Goal: Find specific page/section: Find specific page/section

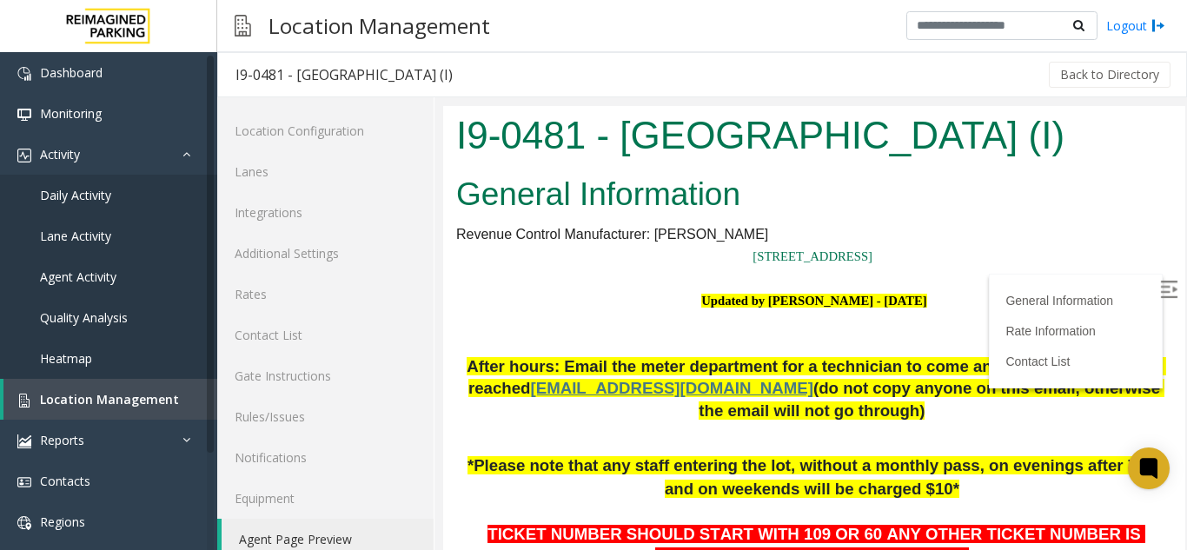
scroll to position [454, 146]
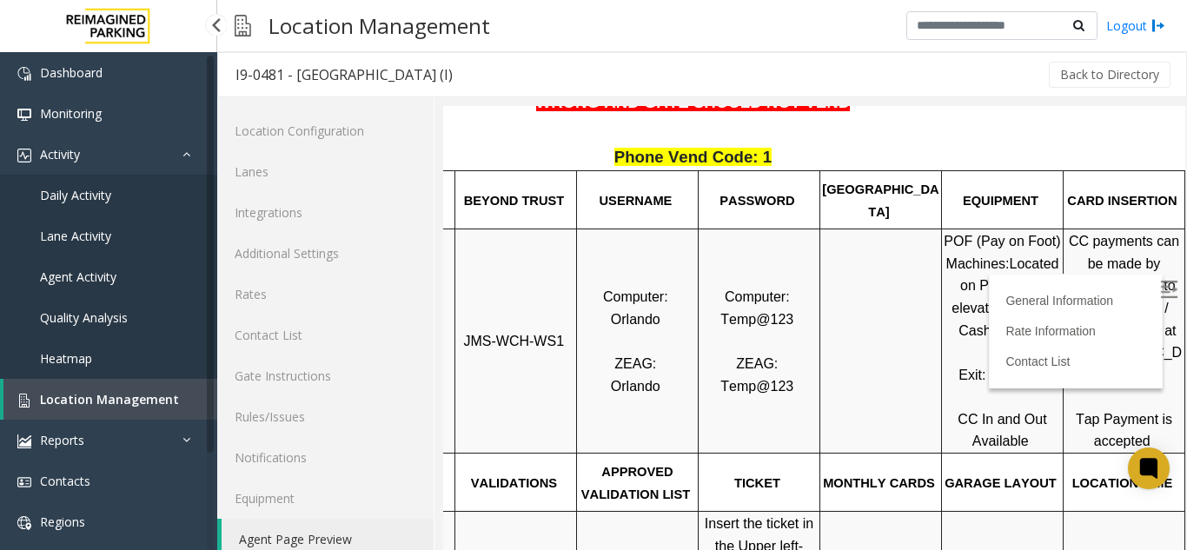
click at [80, 403] on span "Location Management" at bounding box center [109, 399] width 139 height 17
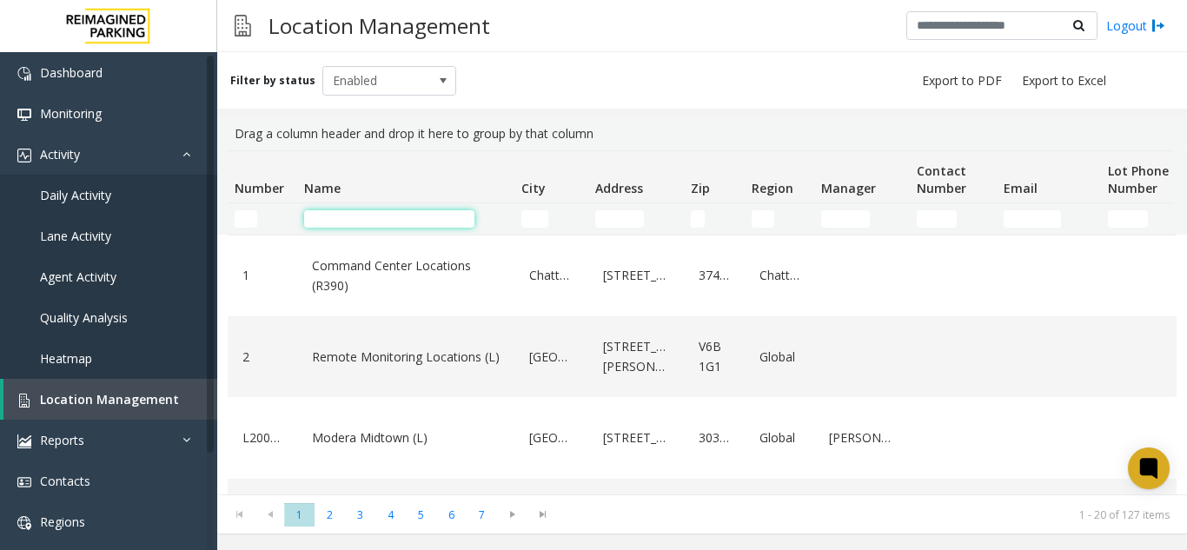
click at [405, 219] on input "Name Filter" at bounding box center [389, 218] width 170 height 17
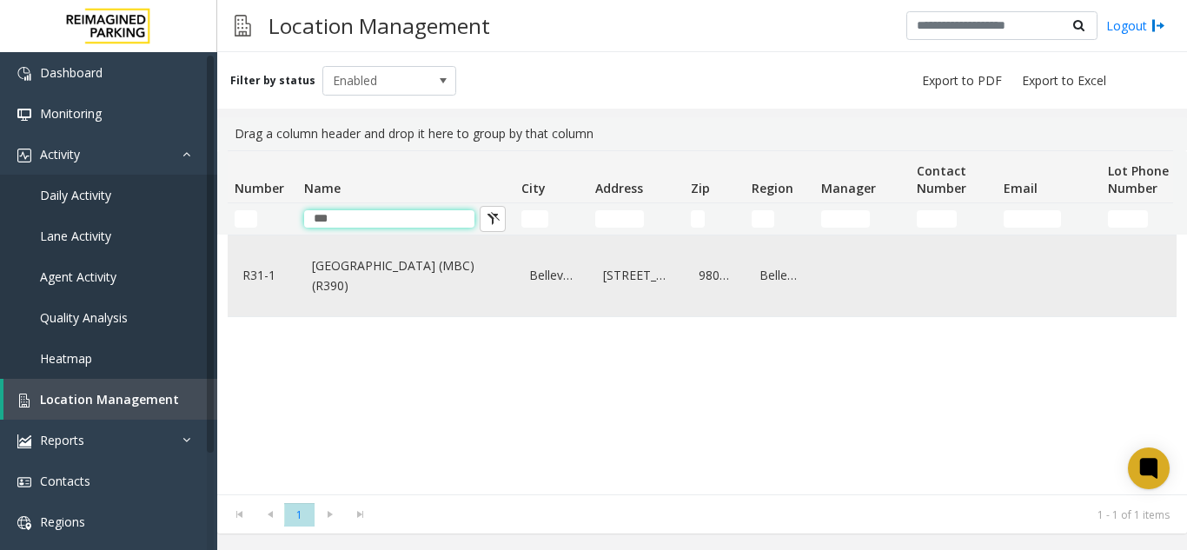
type input "***"
click at [420, 273] on link "[GEOGRAPHIC_DATA] (MBC)(R390)" at bounding box center [406, 276] width 196 height 48
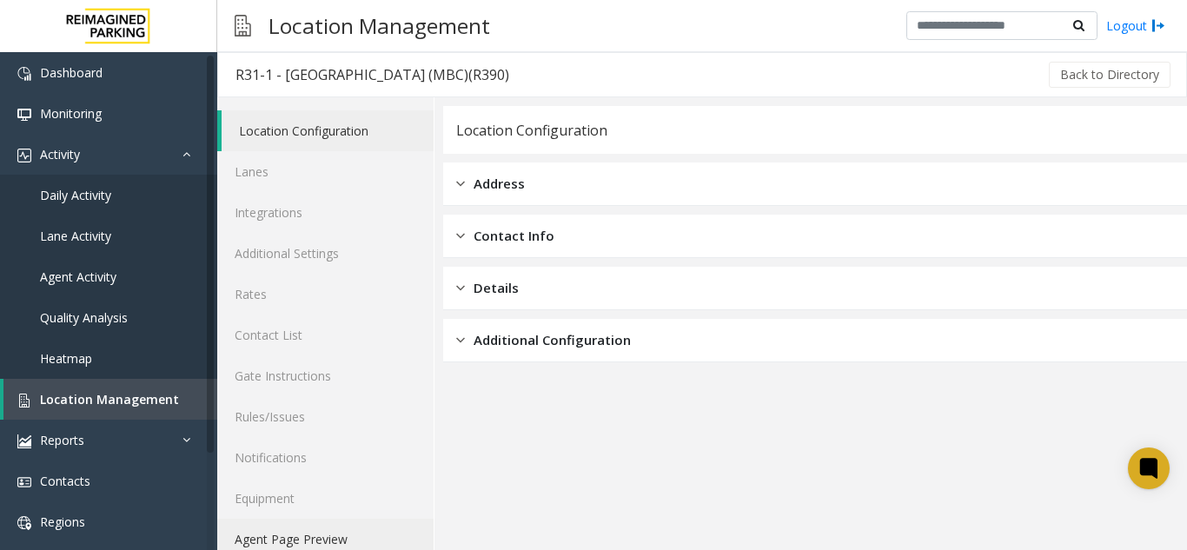
click at [372, 528] on link "Agent Page Preview" at bounding box center [325, 539] width 216 height 41
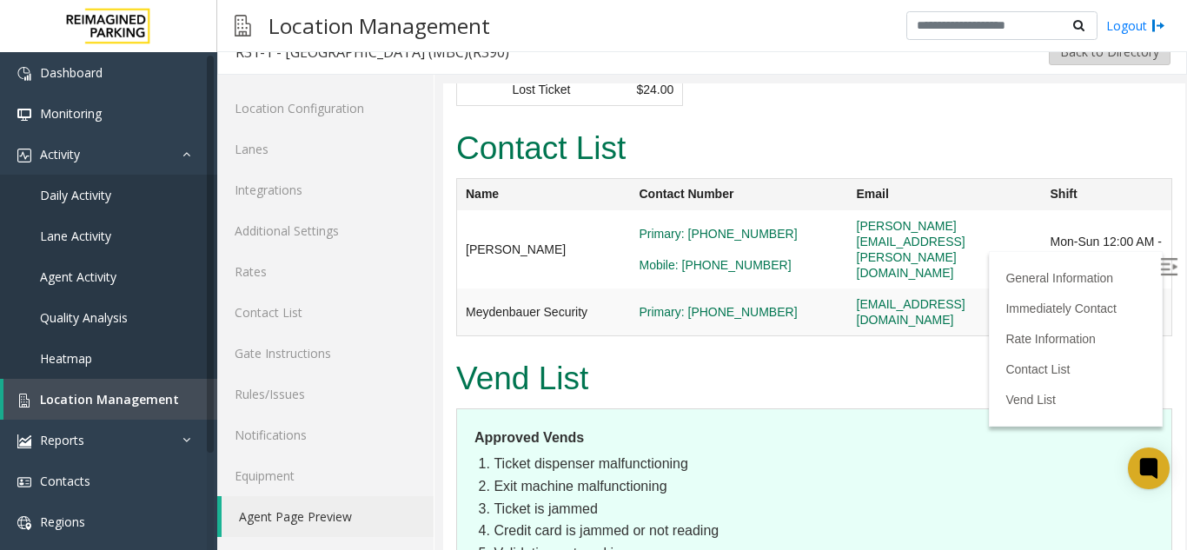
scroll to position [96, 0]
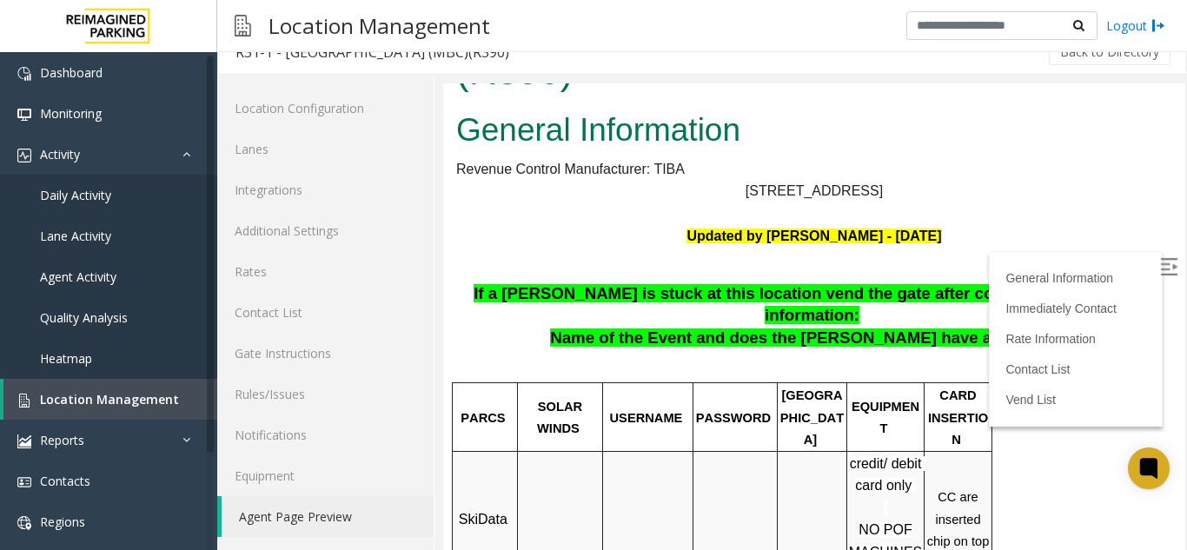
click at [1157, 265] on label at bounding box center [1170, 269] width 26 height 26
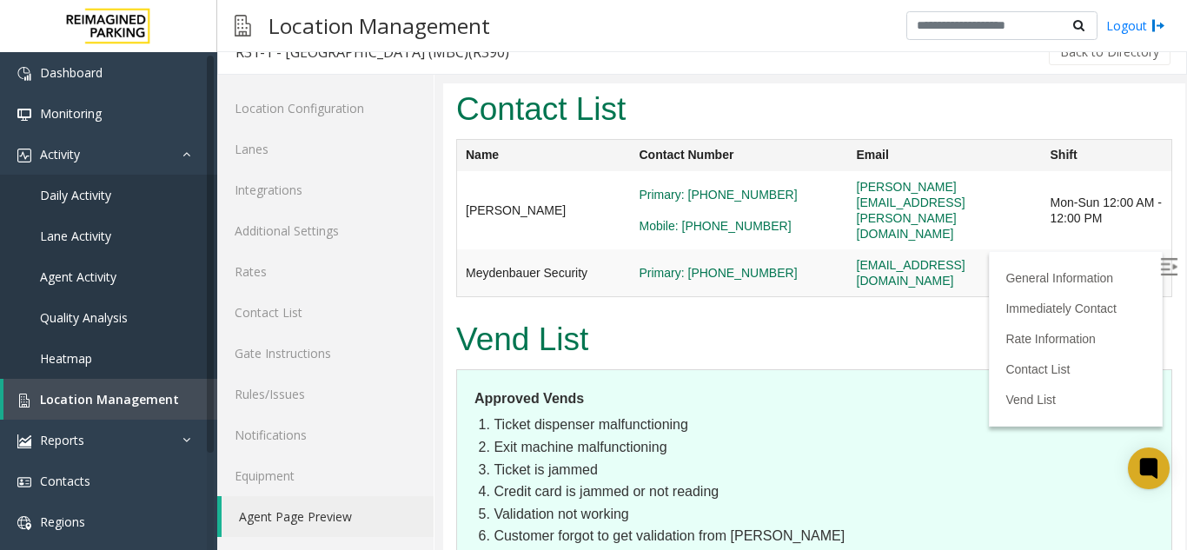
scroll to position [2637, 0]
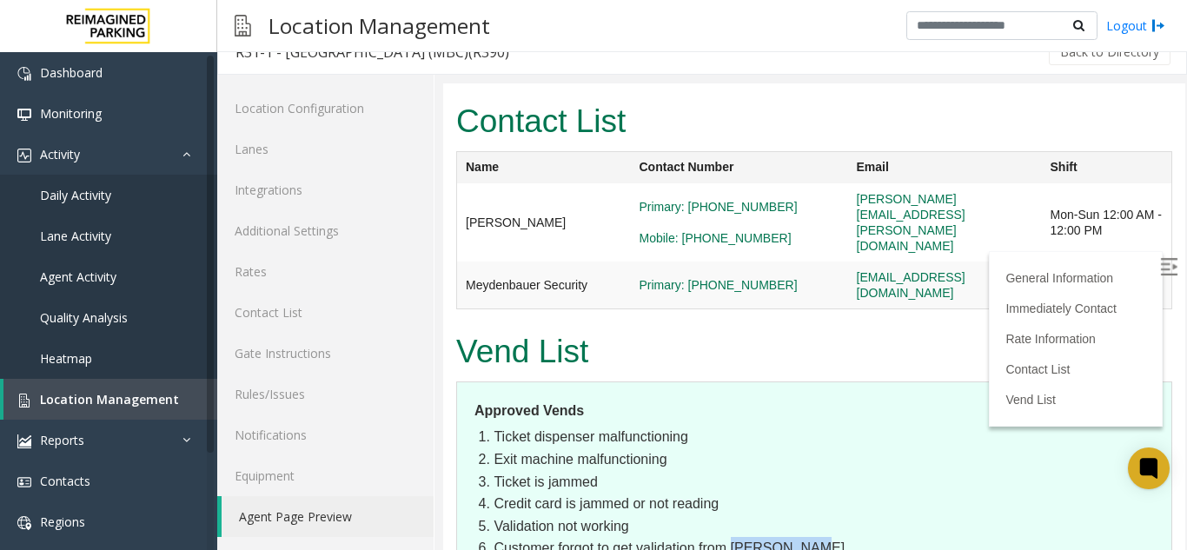
drag, startPoint x: 733, startPoint y: 313, endPoint x: 834, endPoint y: 314, distance: 100.8
click at [831, 537] on li "Customer forgot to get validation from [PERSON_NAME]" at bounding box center [823, 548] width 660 height 23
click at [835, 537] on li "Customer forgot to get validation from [PERSON_NAME]" at bounding box center [823, 548] width 660 height 23
click at [720, 537] on li "Customer forgot to get validation from [PERSON_NAME]" at bounding box center [823, 548] width 660 height 23
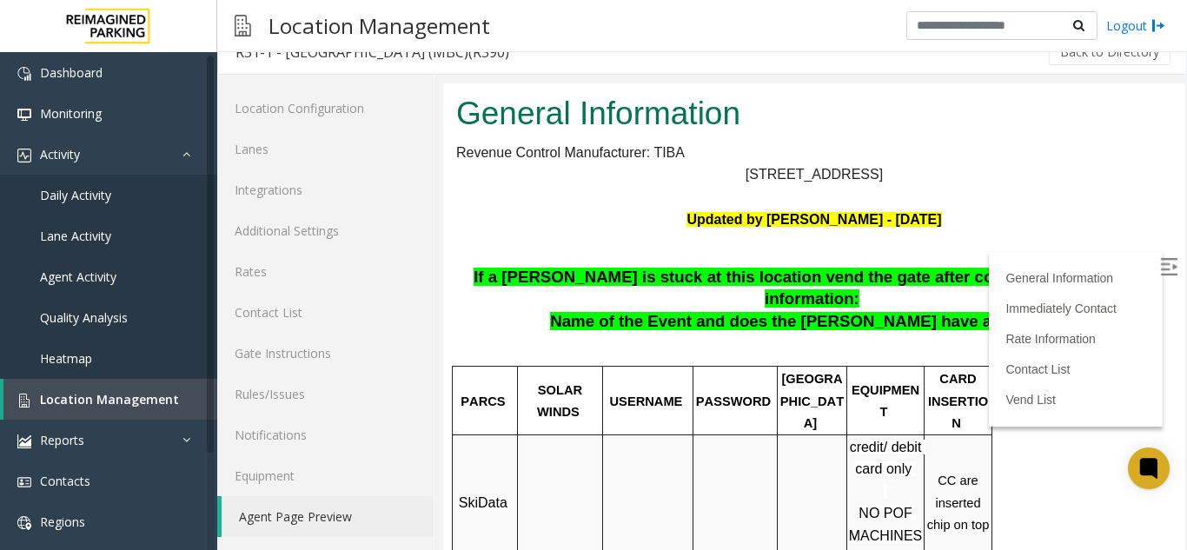
scroll to position [0, 0]
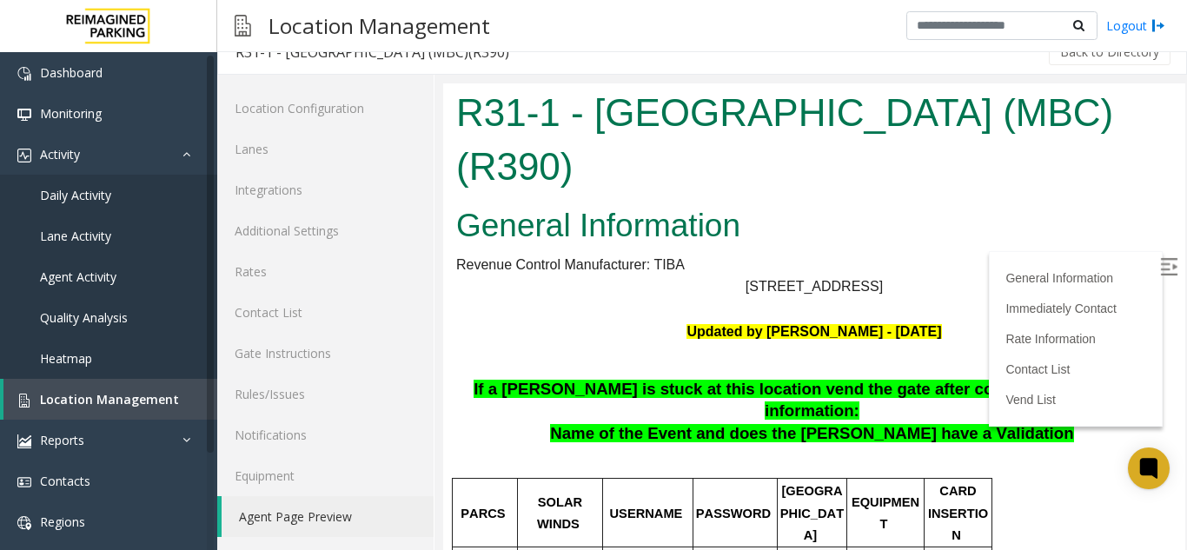
drag, startPoint x: 1165, startPoint y: 150, endPoint x: 1614, endPoint y: 217, distance: 454.1
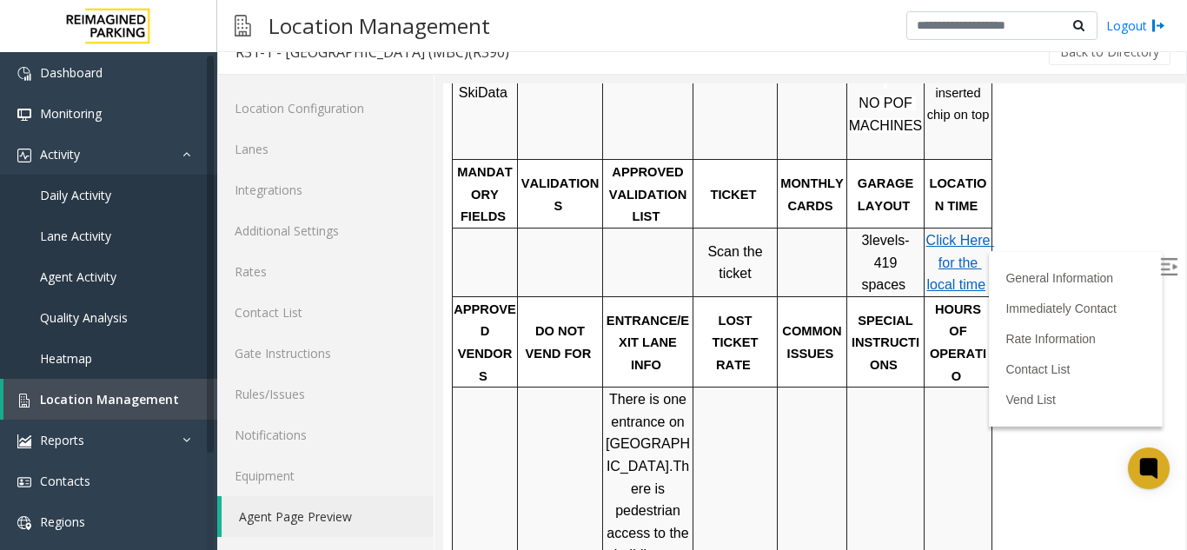
scroll to position [323, 0]
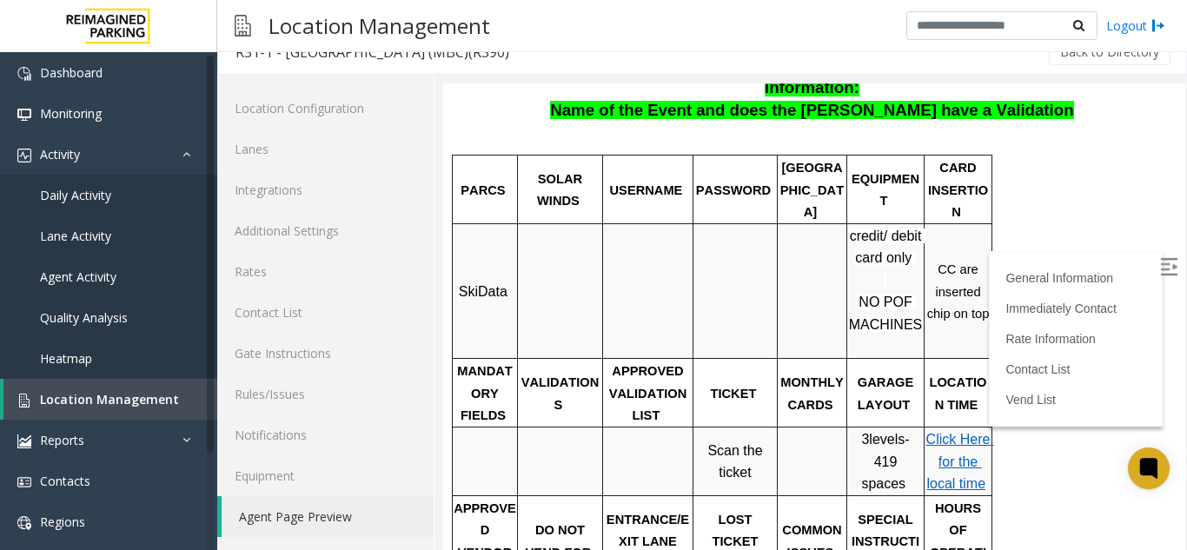
click at [962, 432] on span "Click Here for the local time" at bounding box center [960, 461] width 68 height 59
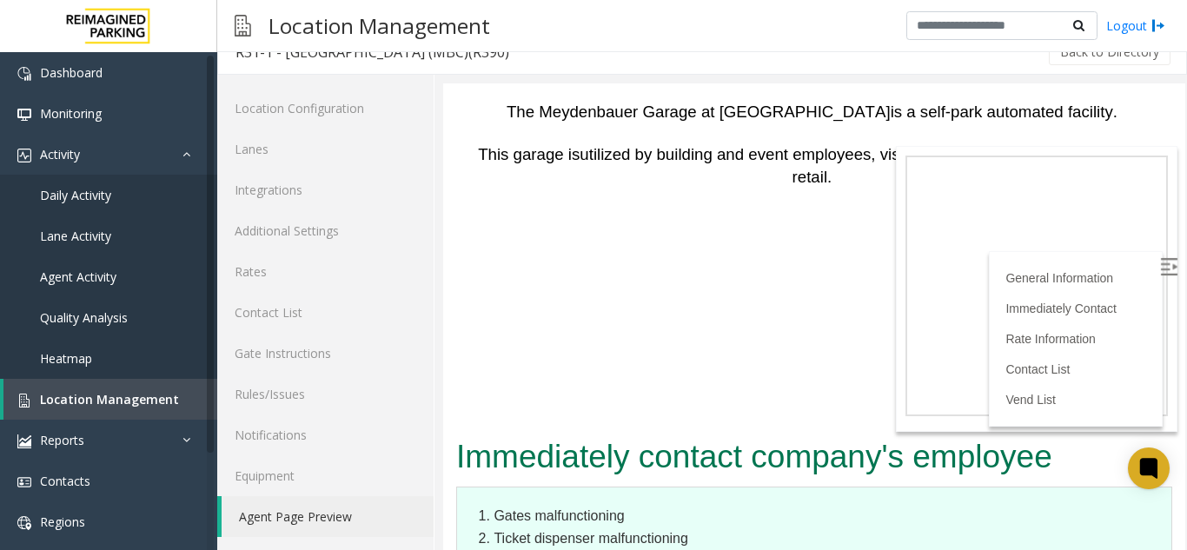
scroll to position [2162, 0]
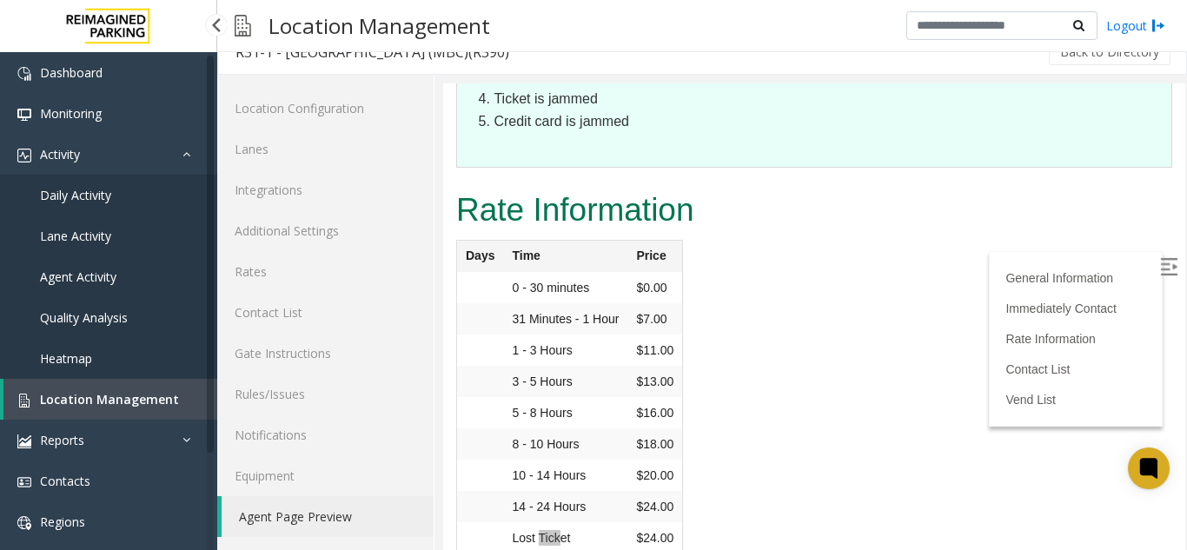
click at [111, 391] on span "Location Management" at bounding box center [109, 399] width 139 height 17
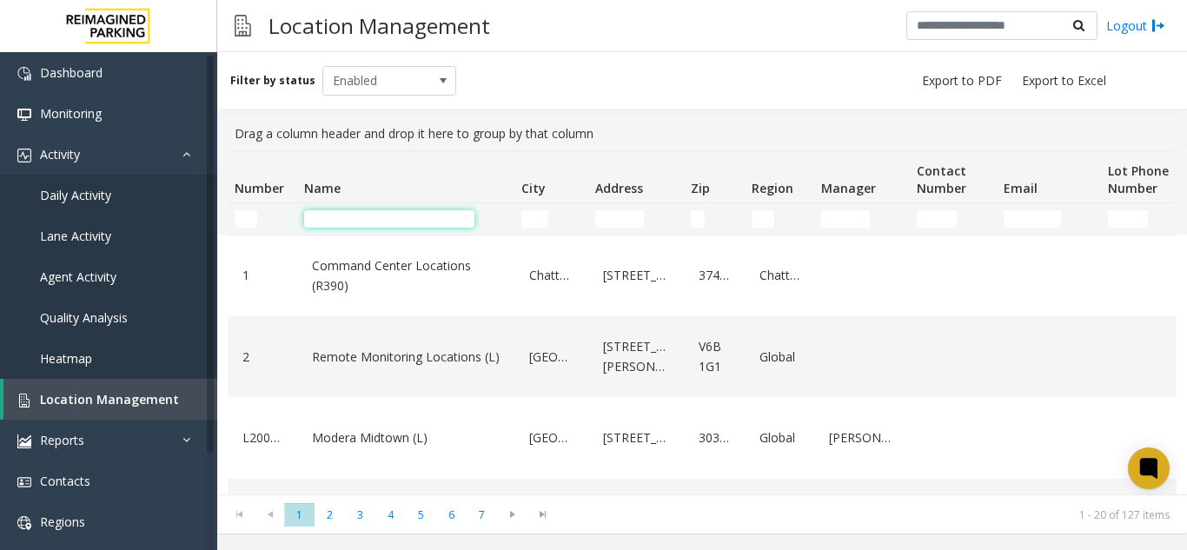
click at [375, 218] on input "Name Filter" at bounding box center [389, 218] width 170 height 17
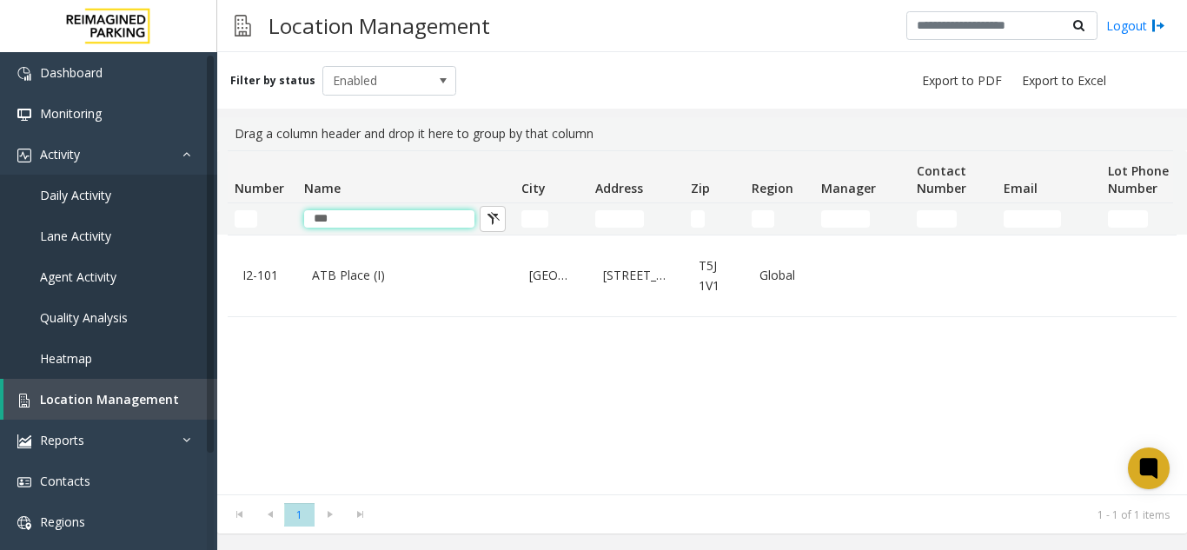
type input "***"
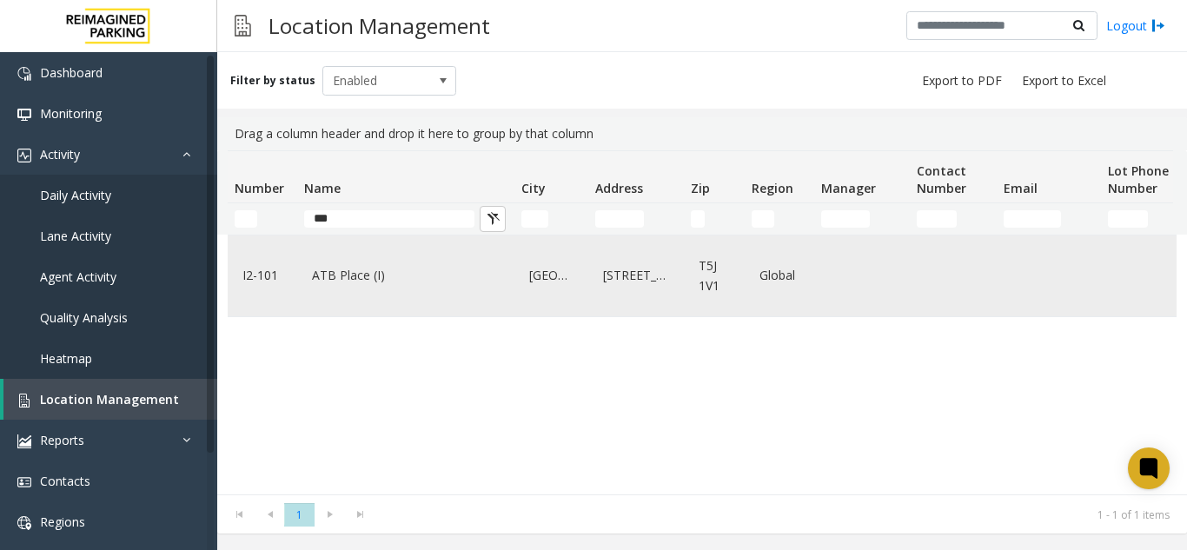
click at [363, 275] on link "ATB Place (I)" at bounding box center [406, 276] width 196 height 28
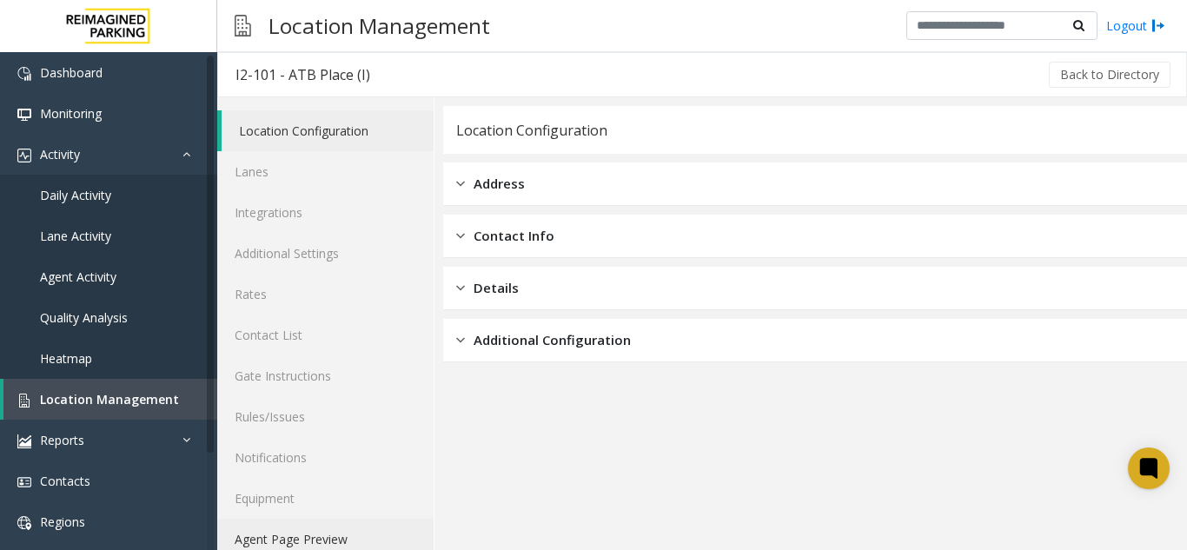
click at [270, 527] on link "Agent Page Preview" at bounding box center [325, 539] width 216 height 41
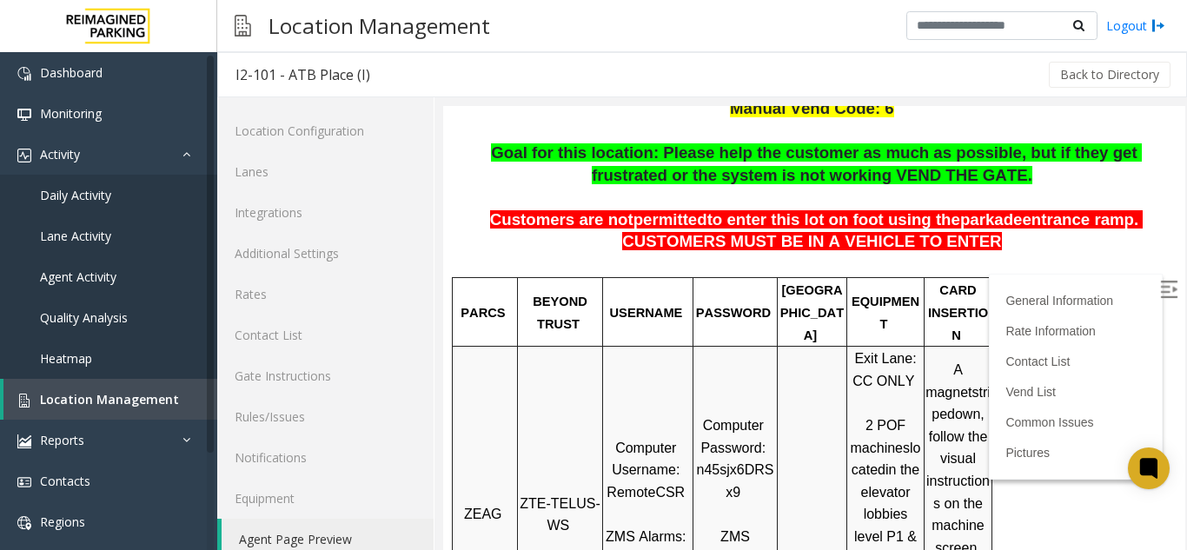
scroll to position [502, 0]
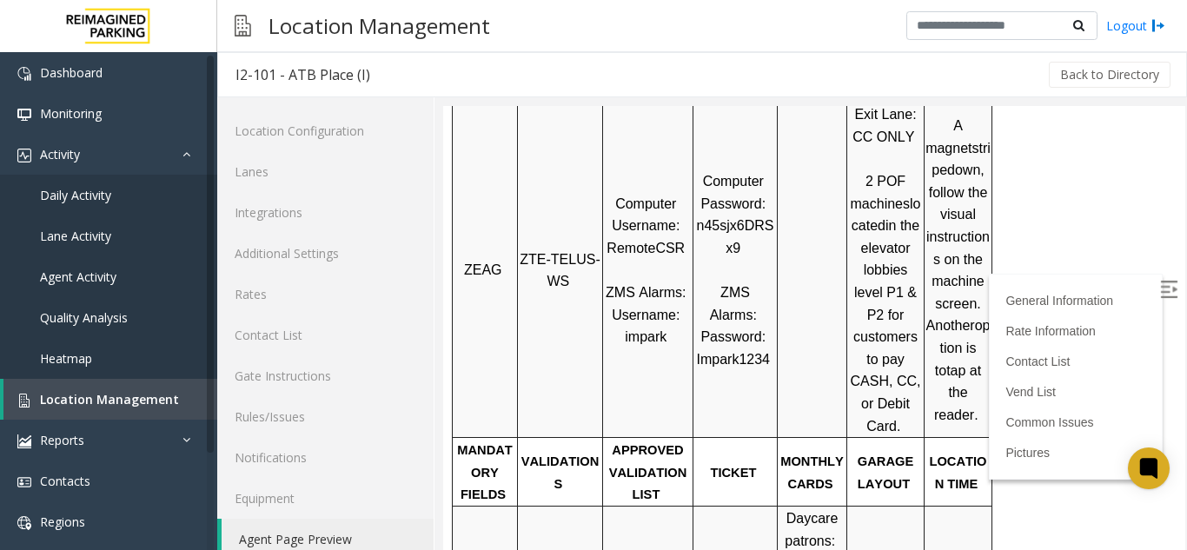
click at [1160, 296] on img at bounding box center [1168, 289] width 17 height 17
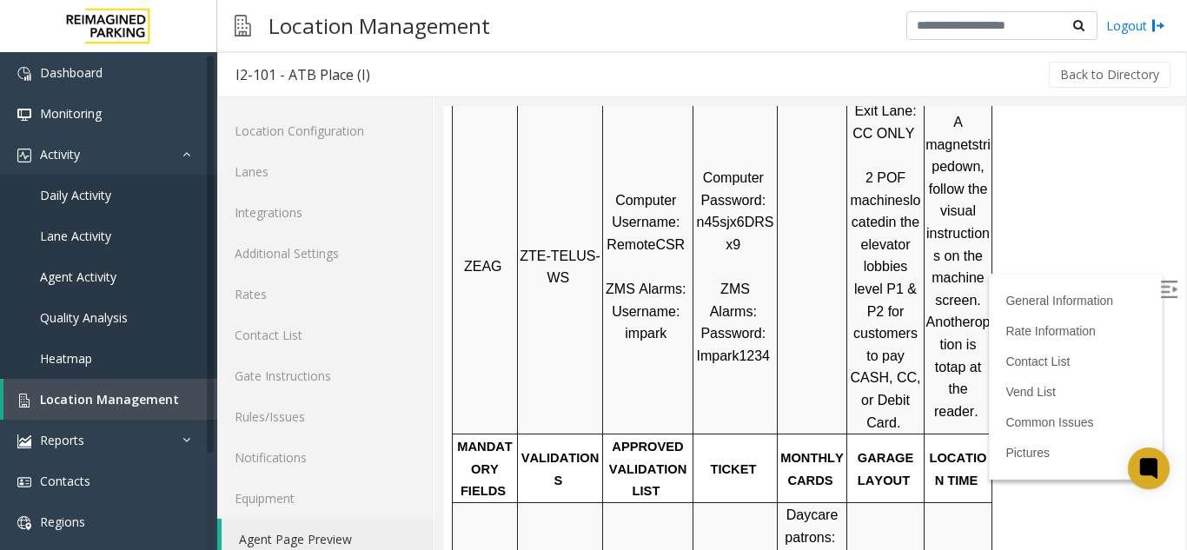
scroll to position [417, 0]
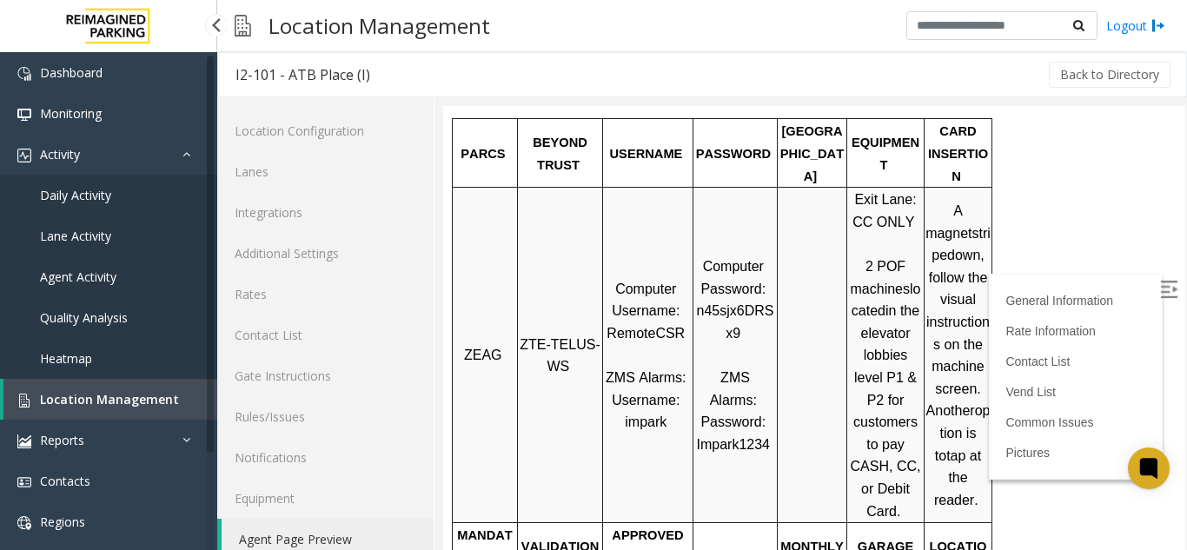
click at [100, 389] on link "Location Management" at bounding box center [110, 399] width 214 height 41
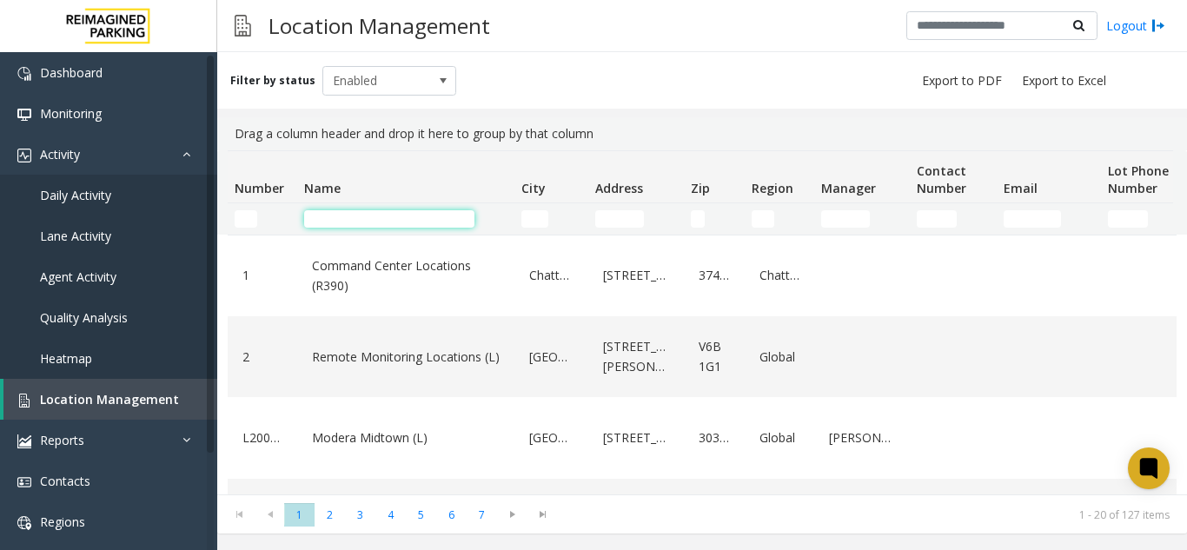
click at [345, 214] on input "Name Filter" at bounding box center [389, 218] width 170 height 17
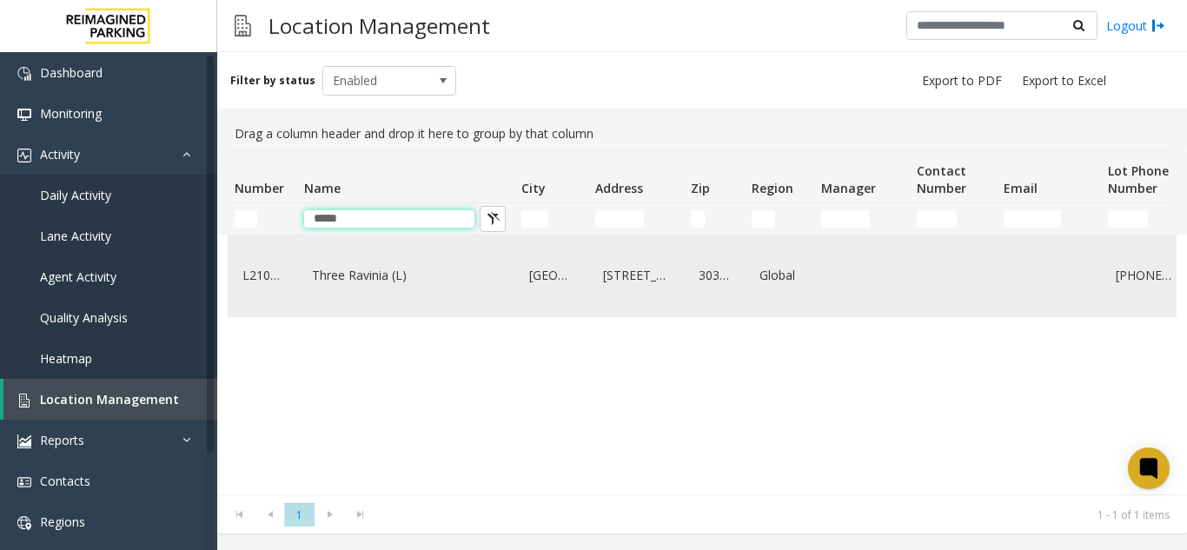
type input "*****"
click at [405, 274] on link "Three Ravinia (L)" at bounding box center [406, 276] width 196 height 28
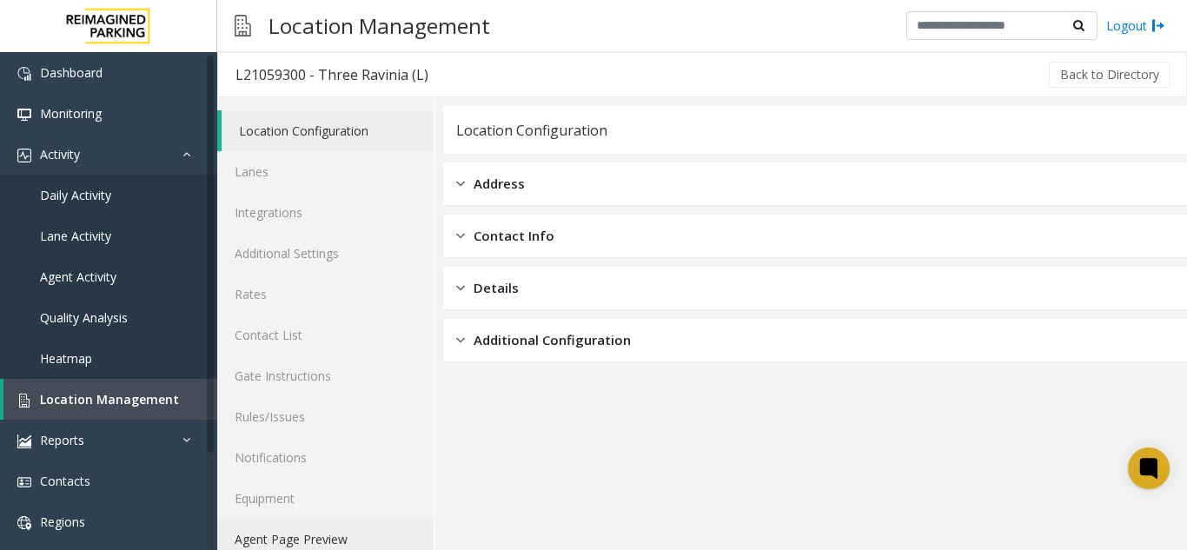
click at [327, 547] on link "Agent Page Preview" at bounding box center [325, 539] width 216 height 41
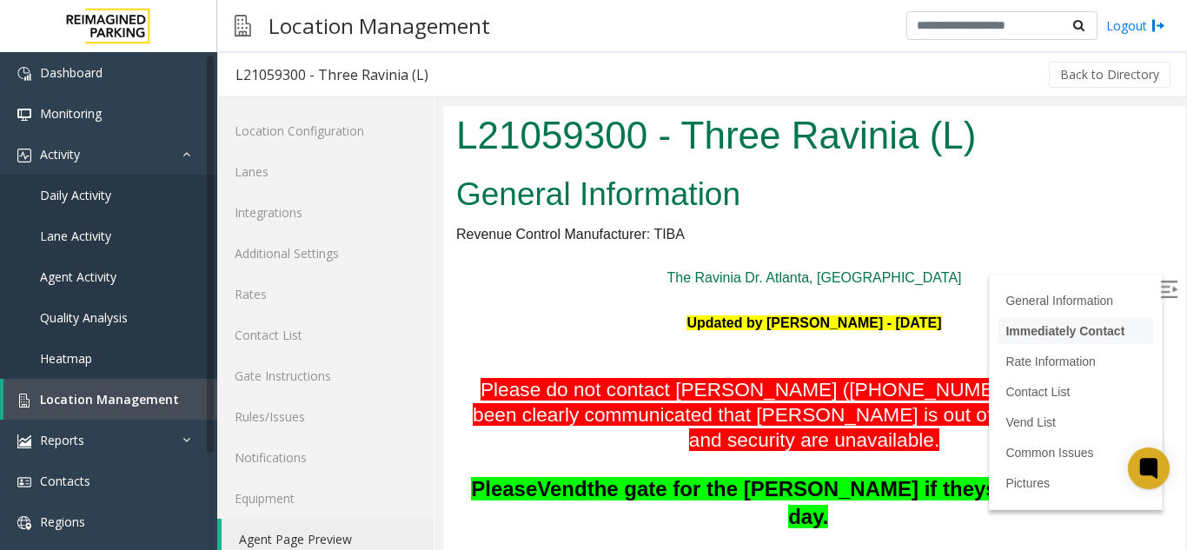
scroll to position [667, 0]
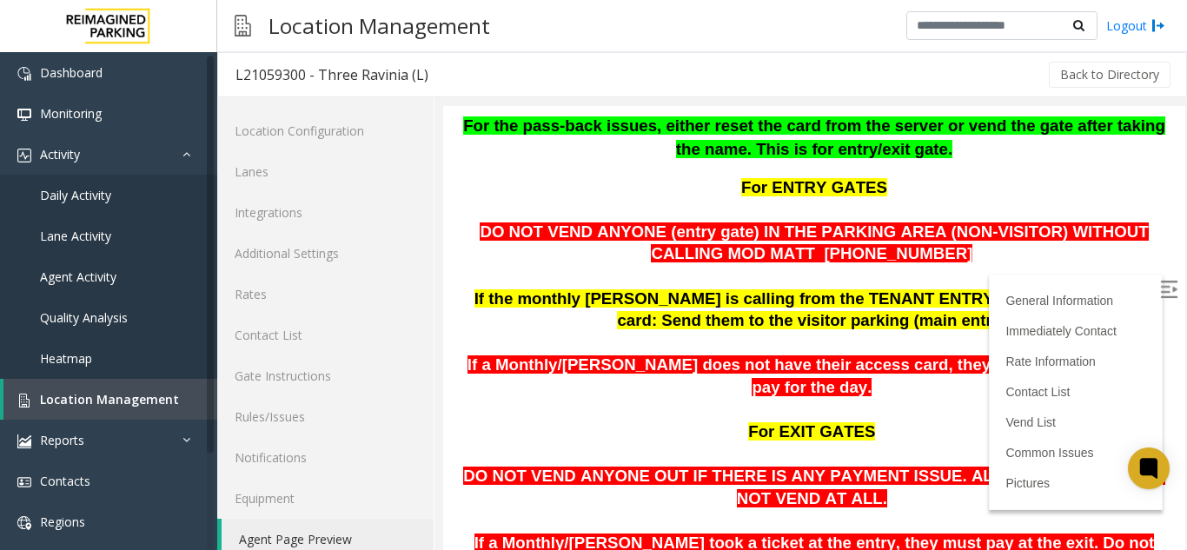
click at [1157, 289] on label at bounding box center [1170, 292] width 26 height 26
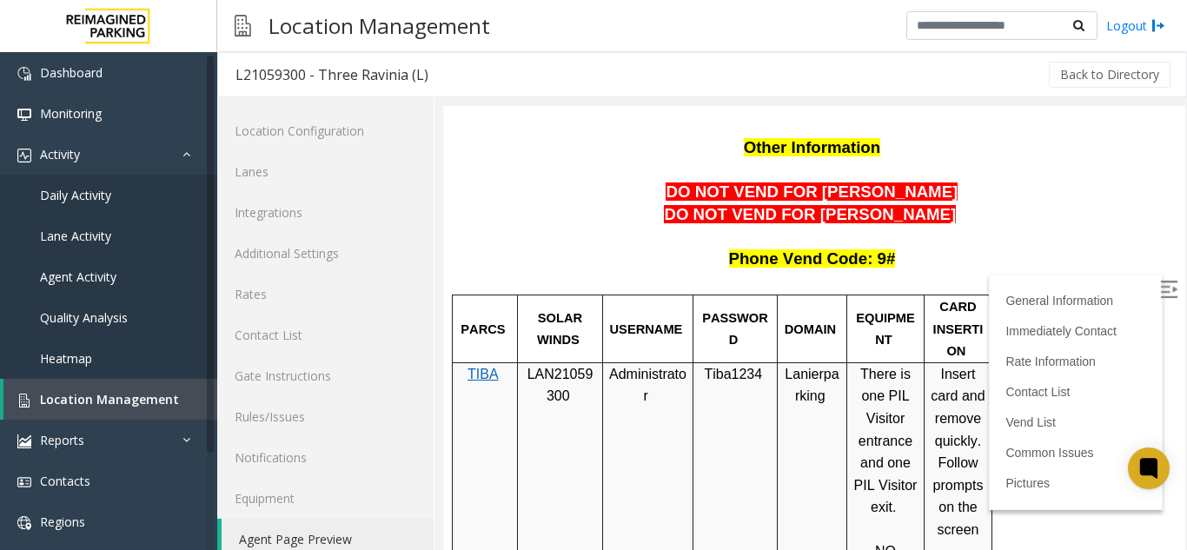
scroll to position [1230, 0]
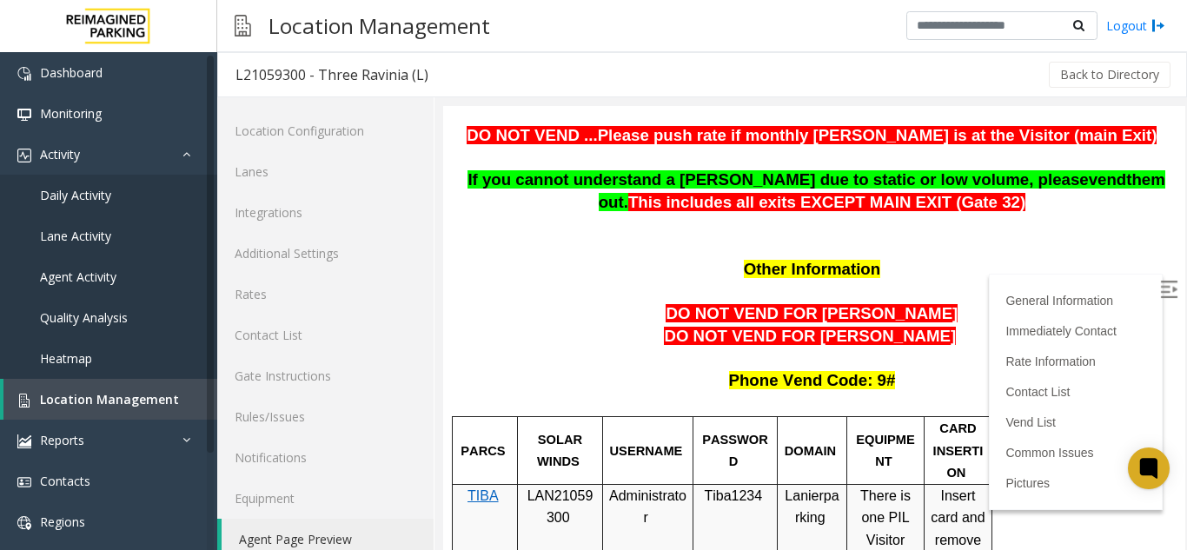
drag, startPoint x: 1169, startPoint y: 202, endPoint x: 1624, endPoint y: 340, distance: 475.8
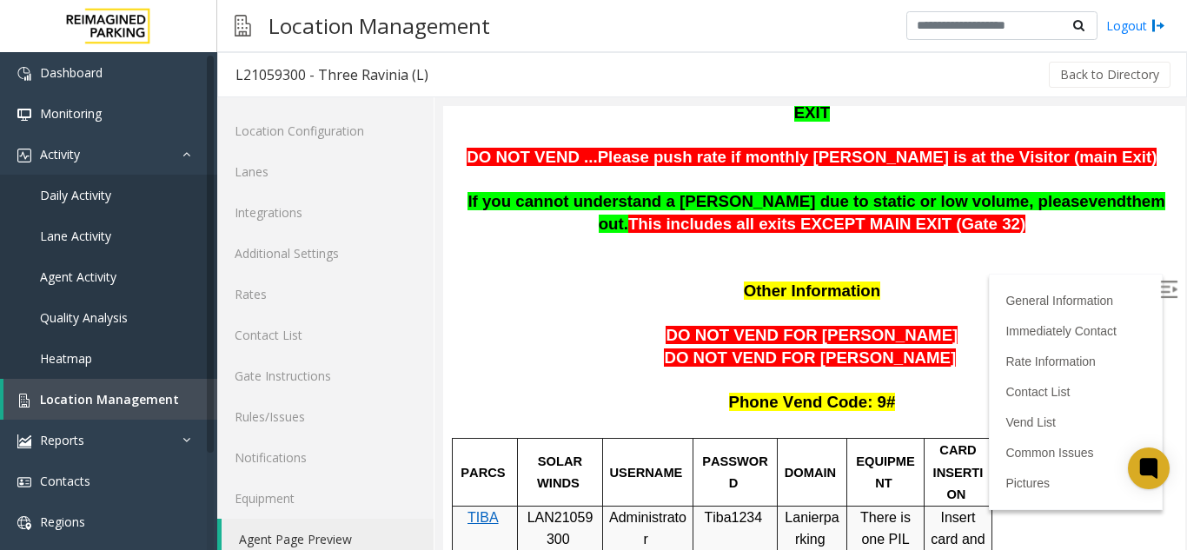
scroll to position [911, 0]
